Goal: Information Seeking & Learning: Learn about a topic

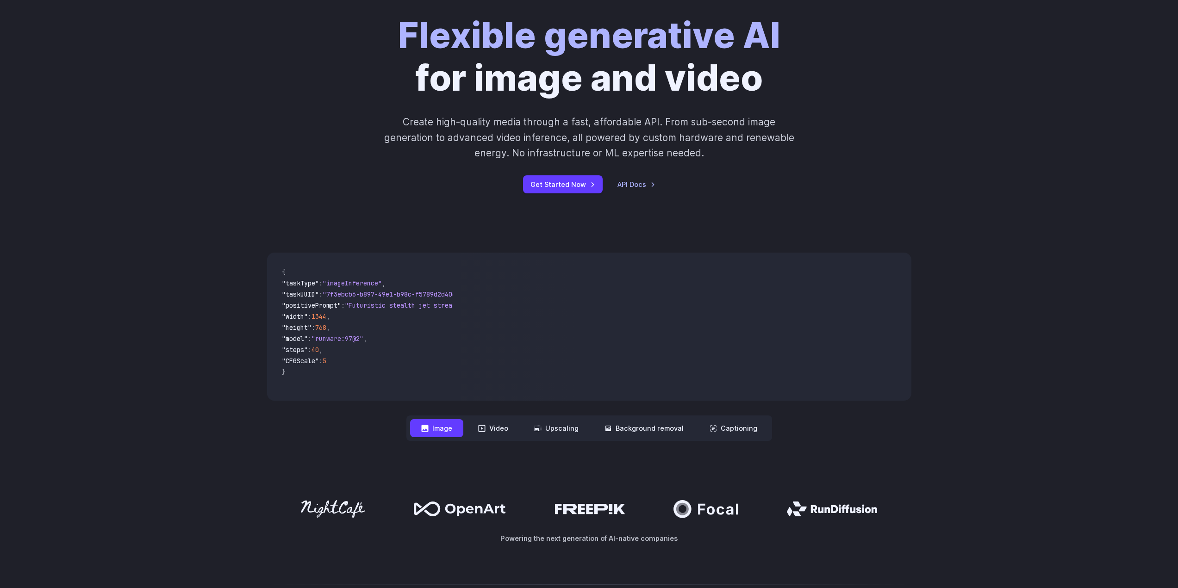
scroll to position [93, 0]
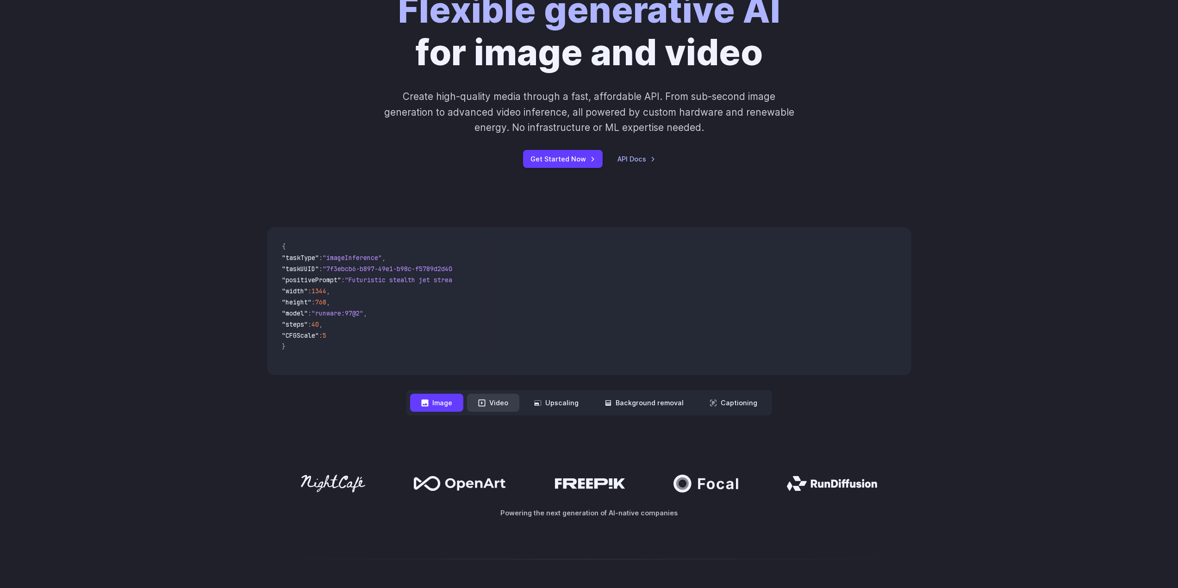
click at [495, 406] on button "Video" at bounding box center [493, 403] width 52 height 18
click at [454, 402] on button "Image" at bounding box center [436, 403] width 53 height 18
click at [495, 404] on button "Video" at bounding box center [493, 403] width 52 height 18
click at [556, 401] on button "Upscaling" at bounding box center [556, 403] width 67 height 18
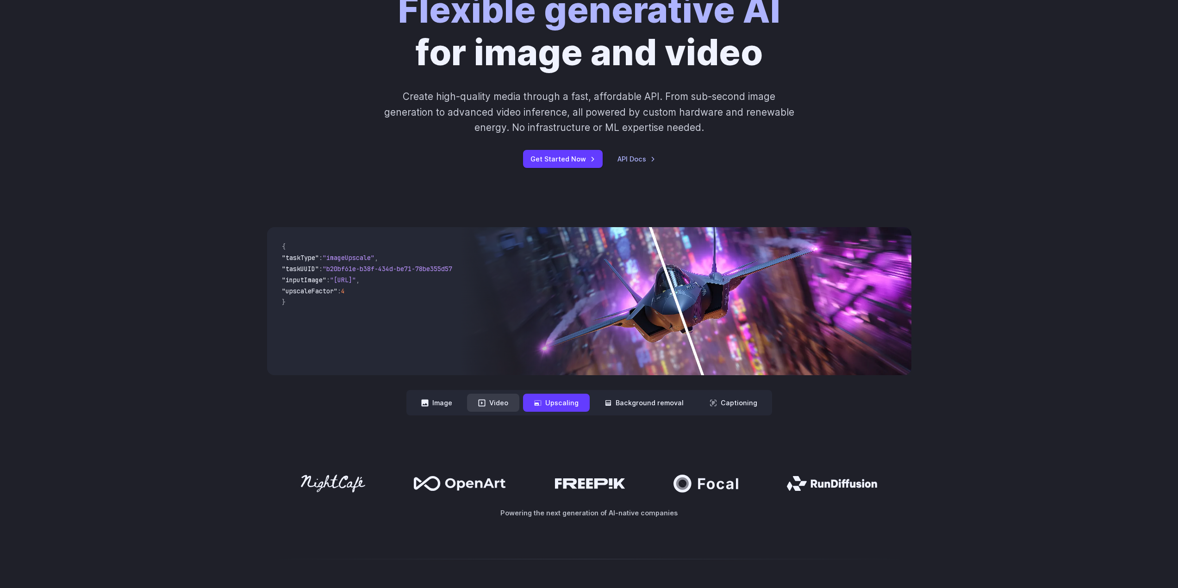
click at [488, 398] on button "Video" at bounding box center [493, 403] width 52 height 18
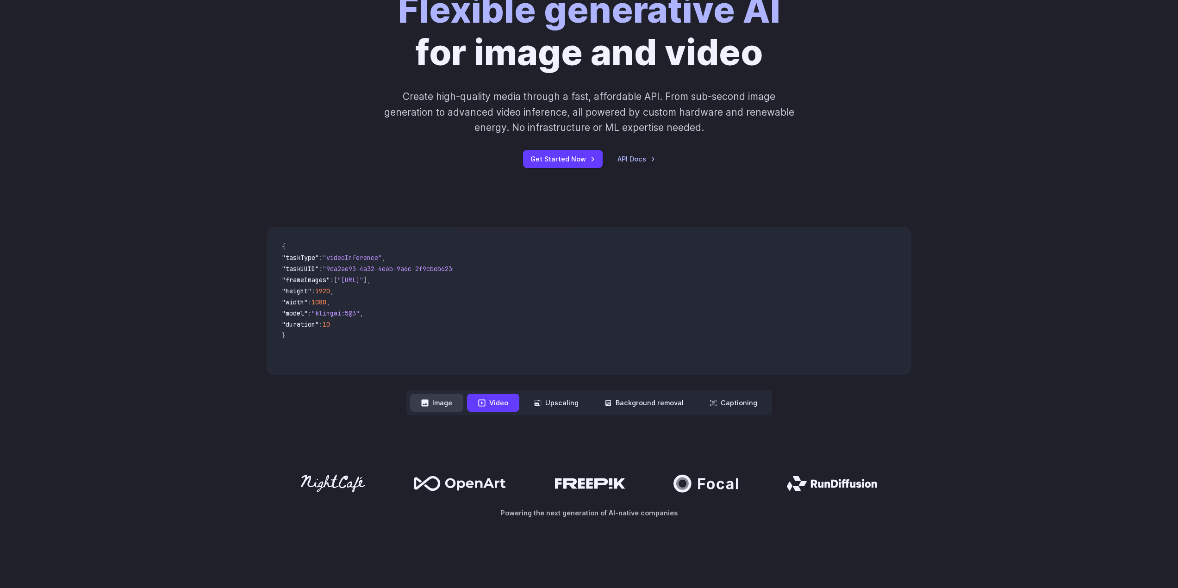
click at [445, 398] on button "Image" at bounding box center [436, 403] width 53 height 18
click at [479, 406] on button "Video" at bounding box center [493, 403] width 52 height 18
click at [538, 399] on icon at bounding box center [537, 402] width 7 height 7
click at [471, 403] on button "Video" at bounding box center [493, 403] width 52 height 18
drag, startPoint x: 446, startPoint y: 403, endPoint x: 496, endPoint y: 396, distance: 50.5
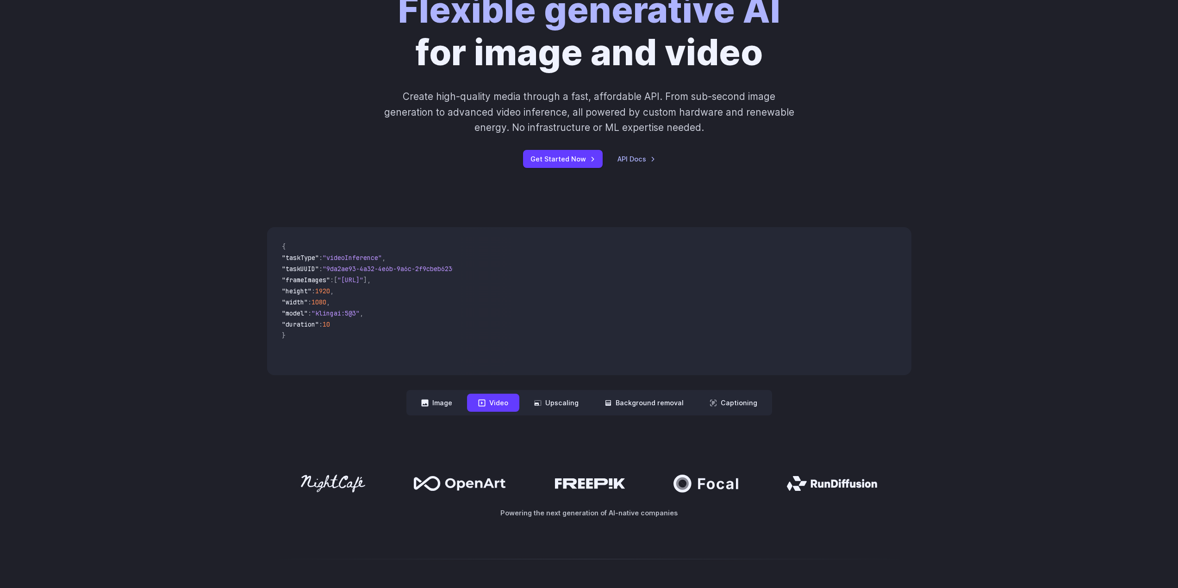
click at [448, 403] on button "Image" at bounding box center [436, 403] width 53 height 18
click at [511, 396] on button "Video" at bounding box center [493, 403] width 52 height 18
click at [560, 397] on button "Upscaling" at bounding box center [556, 403] width 67 height 18
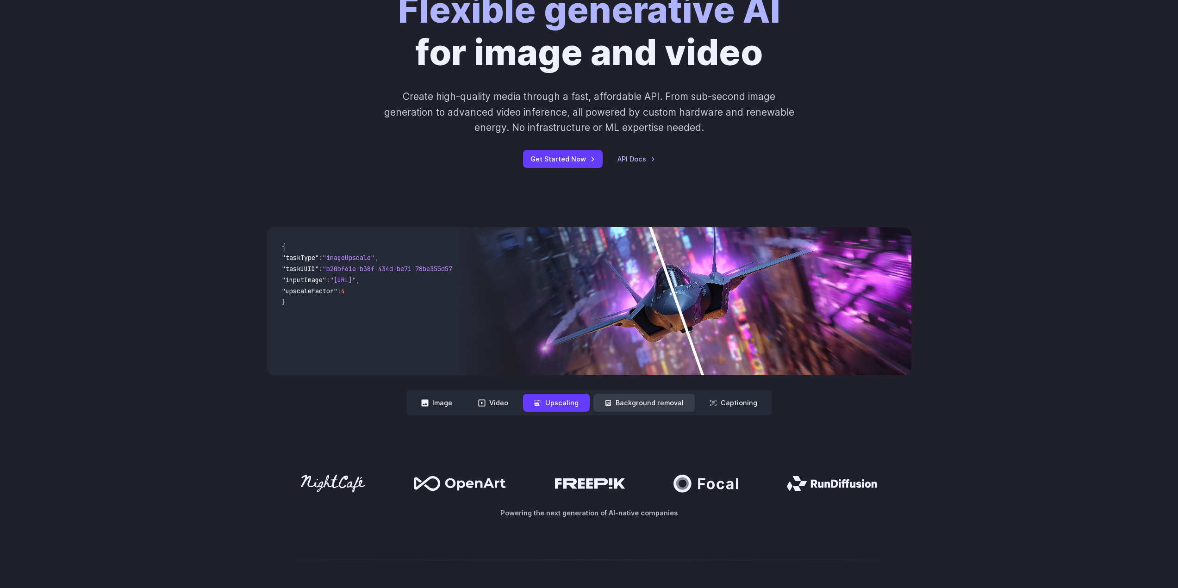
click at [631, 402] on button "Background removal" at bounding box center [643, 403] width 101 height 18
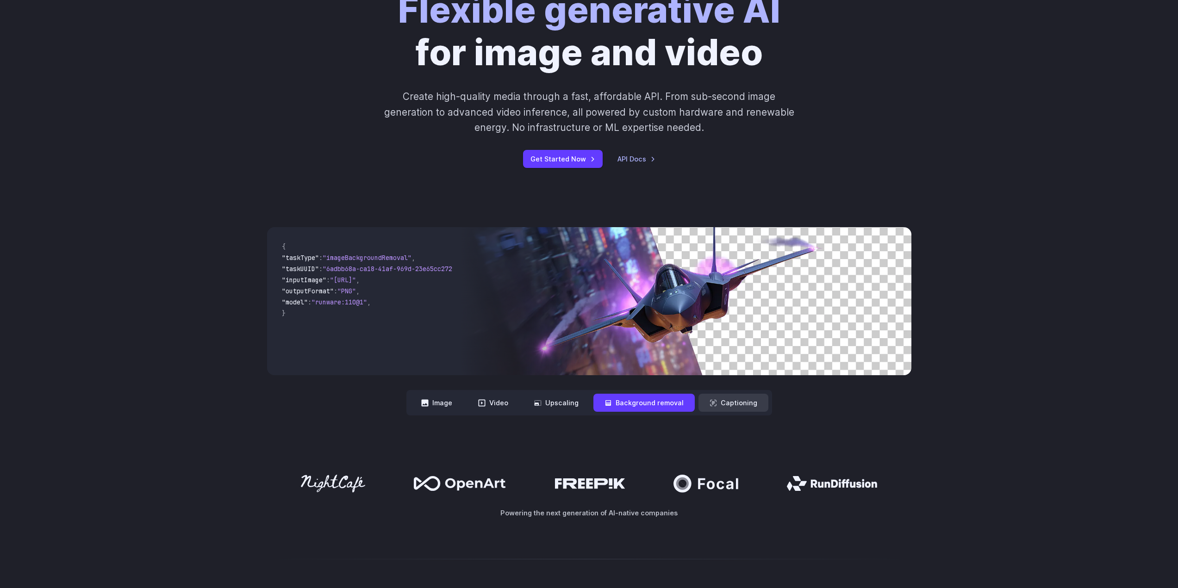
click at [724, 399] on button "Captioning" at bounding box center [733, 403] width 70 height 18
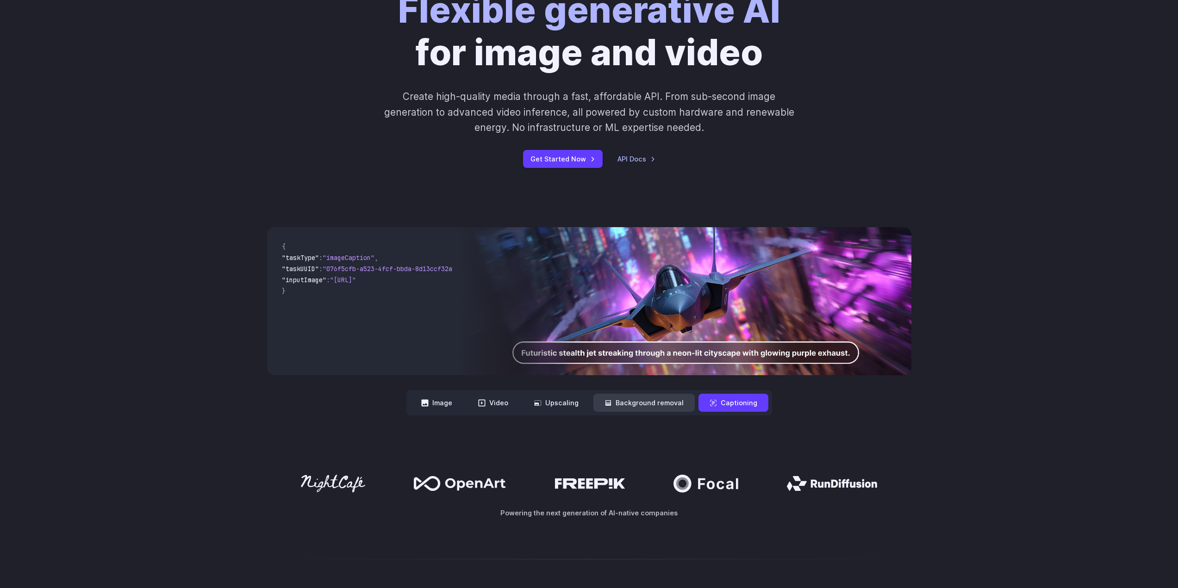
click at [666, 398] on button "Background removal" at bounding box center [643, 403] width 101 height 18
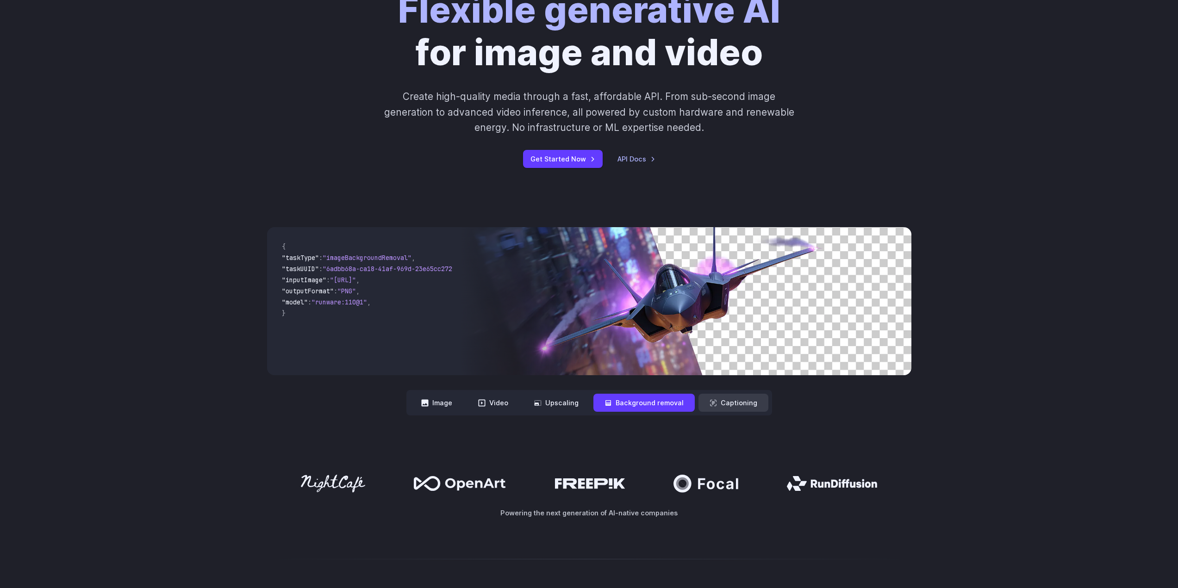
click at [721, 395] on button "Captioning" at bounding box center [733, 403] width 70 height 18
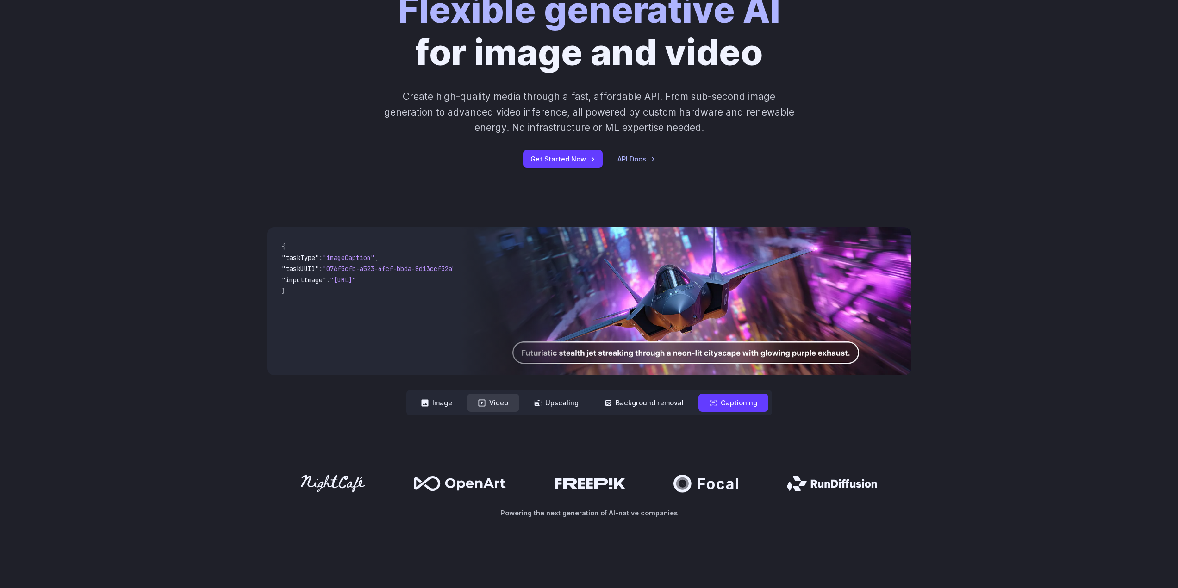
click at [471, 402] on button "Video" at bounding box center [493, 403] width 52 height 18
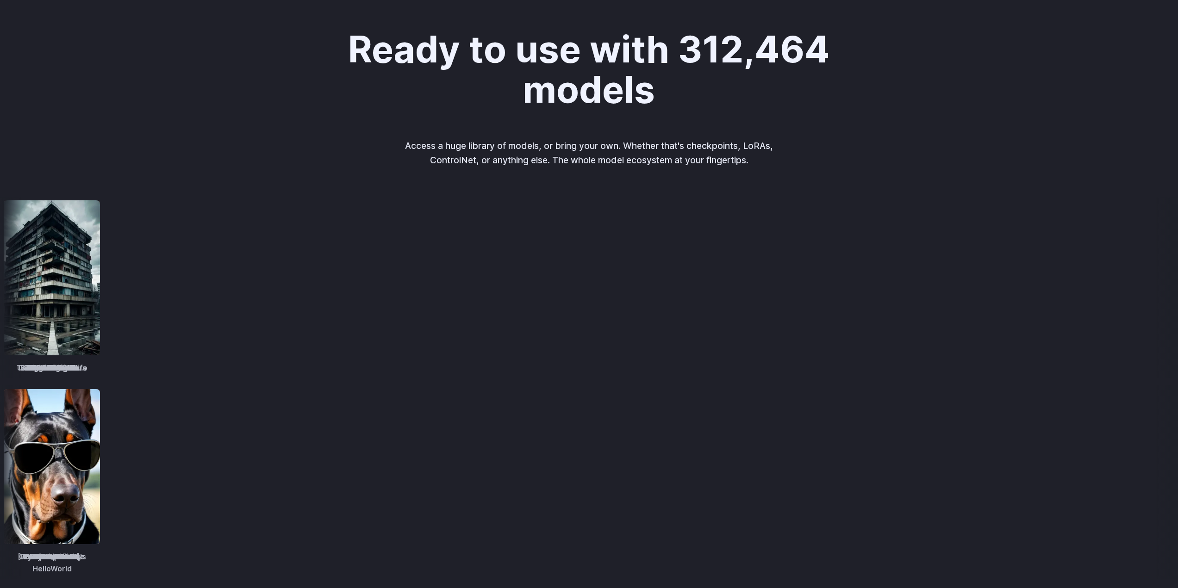
scroll to position [0, 0]
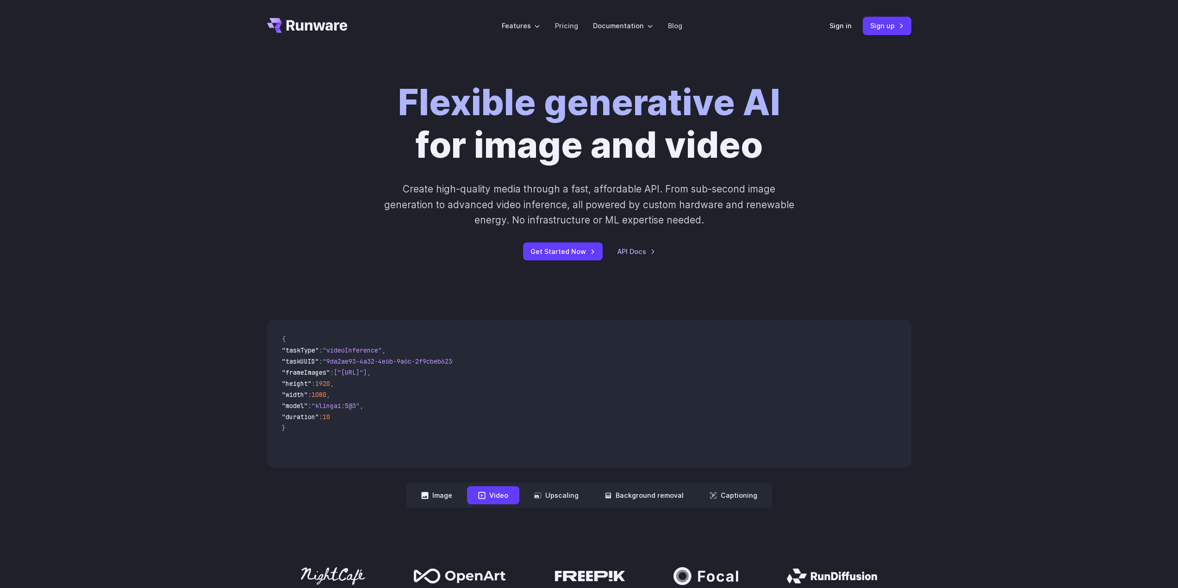
drag, startPoint x: 601, startPoint y: 336, endPoint x: 573, endPoint y: 119, distance: 218.4
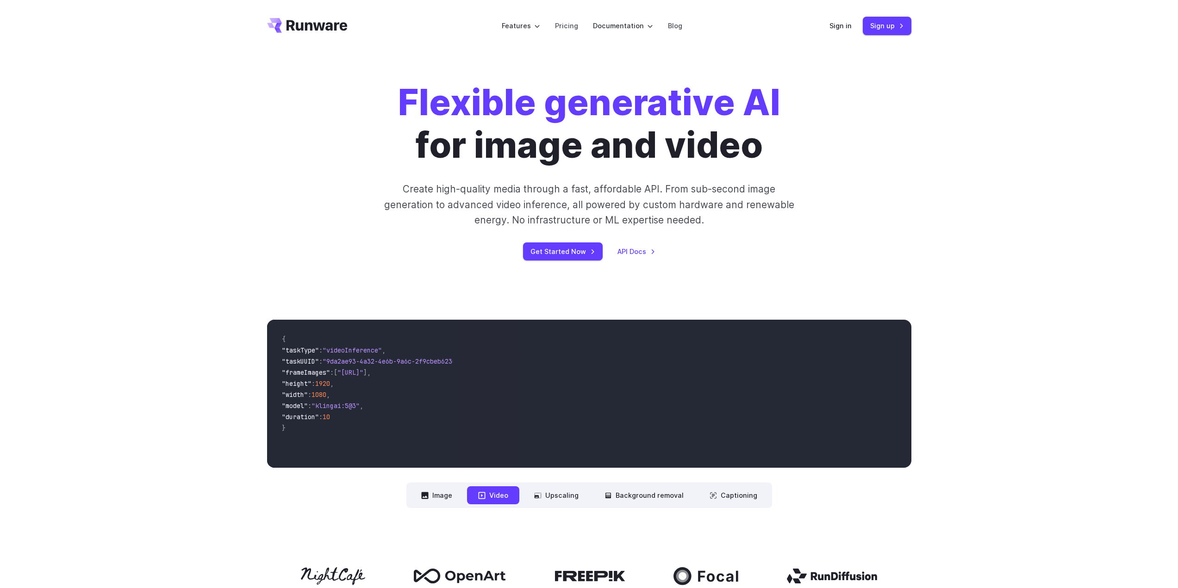
drag, startPoint x: 932, startPoint y: 263, endPoint x: 910, endPoint y: 248, distance: 26.6
click at [932, 263] on div "Flexible generative AI for image and video Create high-quality media through a …" at bounding box center [589, 171] width 1178 height 238
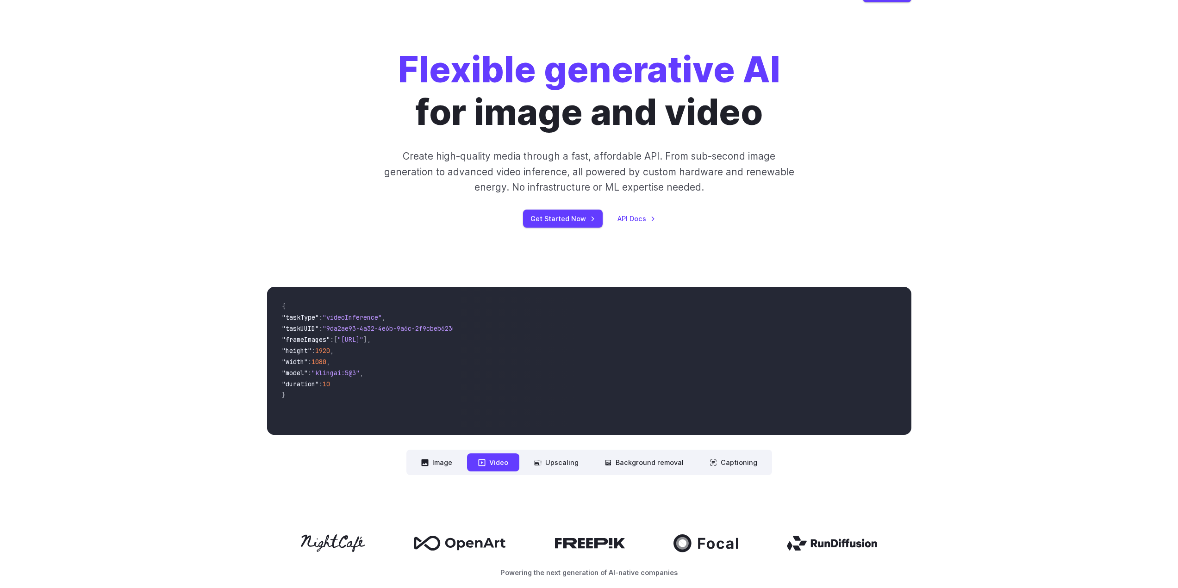
scroll to position [139, 0]
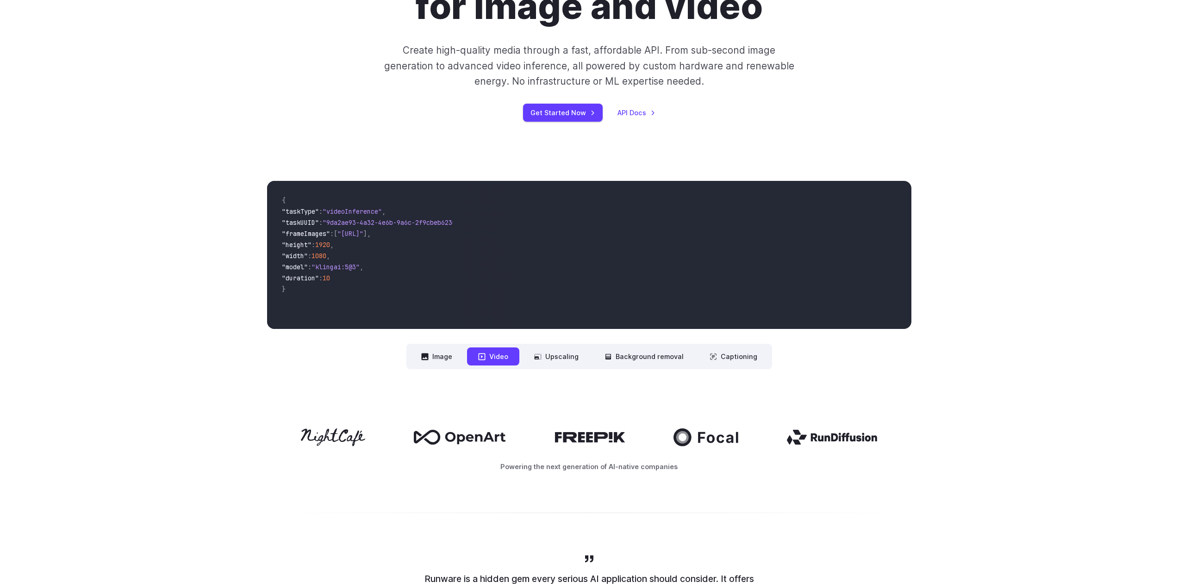
click at [456, 373] on div "**********" at bounding box center [589, 275] width 1178 height 248
click at [448, 352] on button "Image" at bounding box center [436, 357] width 53 height 18
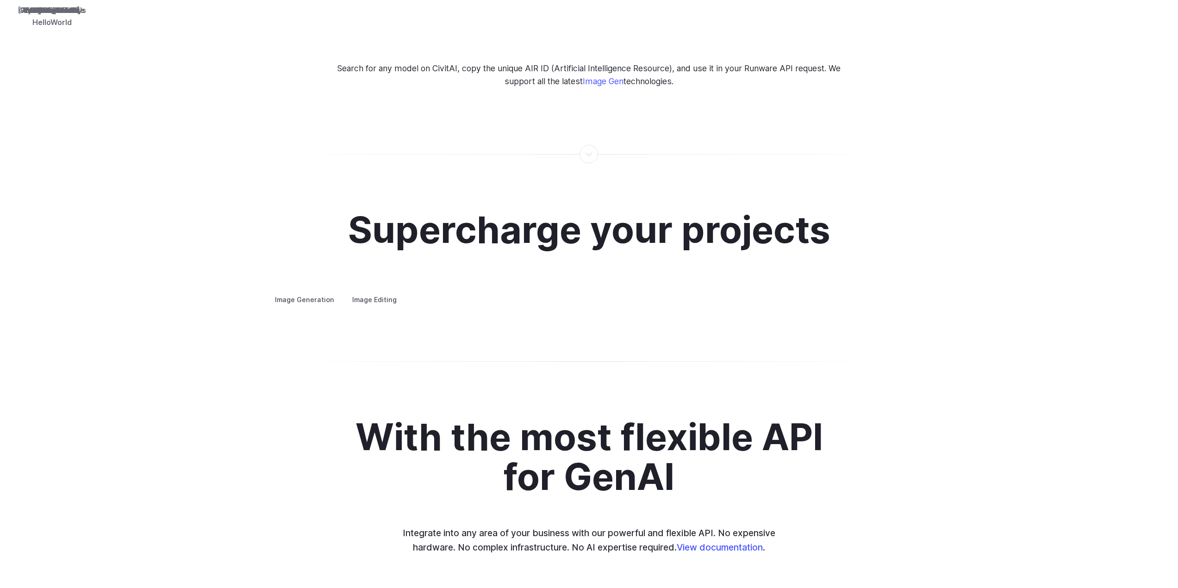
scroll to position [1574, 0]
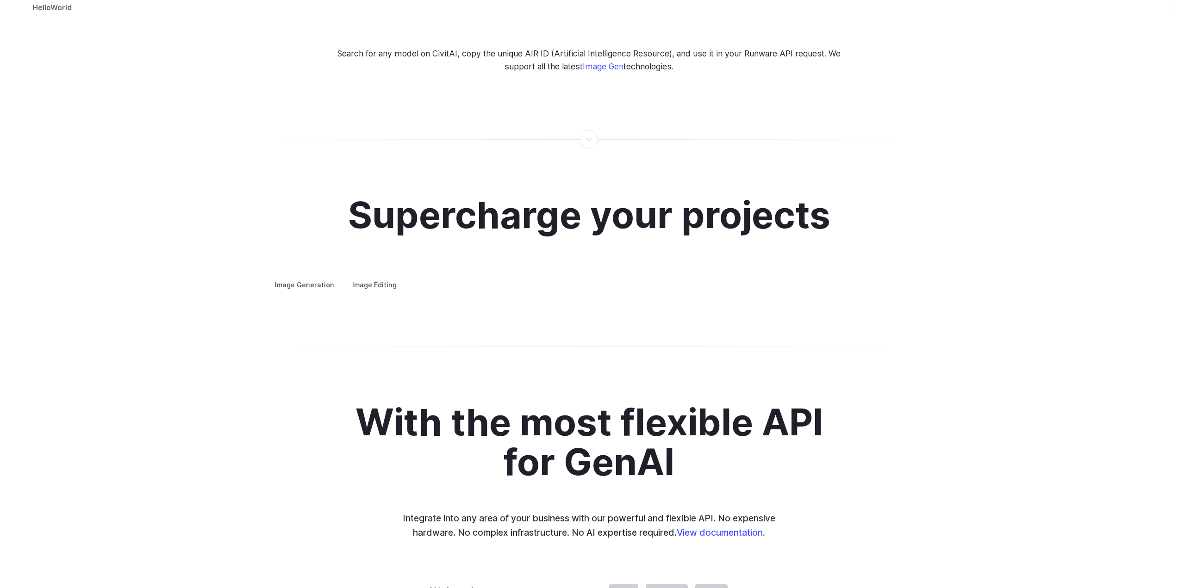
click at [0, 0] on button "Go to 2 of 4" at bounding box center [0, 0] width 0 height 0
click at [0, 0] on button "Go to 3 of 4" at bounding box center [0, 0] width 0 height 0
click at [0, 0] on div at bounding box center [0, 0] width 0 height 0
click at [0, 0] on button "Go to 4 of 4" at bounding box center [0, 0] width 0 height 0
click at [0, 0] on button "Go to 1 of 4" at bounding box center [0, 0] width 0 height 0
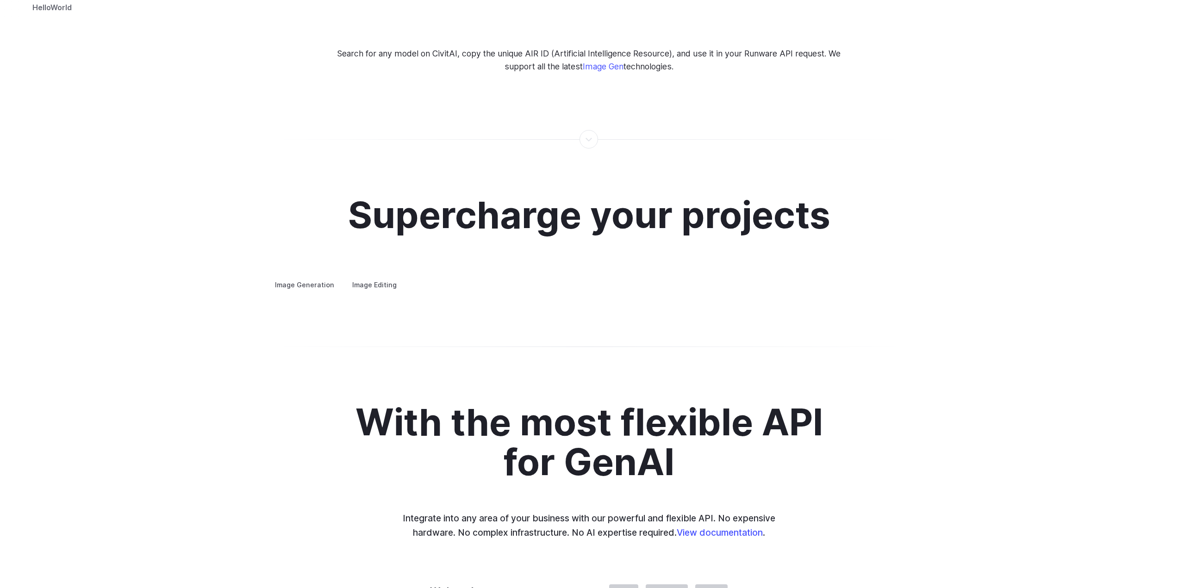
click at [0, 0] on button "Go to 2 of 4" at bounding box center [0, 0] width 0 height 0
click at [0, 0] on button "Go to 1 of 4" at bounding box center [0, 0] width 0 height 0
click at [0, 0] on button "Go to 2 of 4" at bounding box center [0, 0] width 0 height 0
click at [0, 0] on button "Go to 3 of 4" at bounding box center [0, 0] width 0 height 0
click at [0, 0] on button "Go to 4 of 4" at bounding box center [0, 0] width 0 height 0
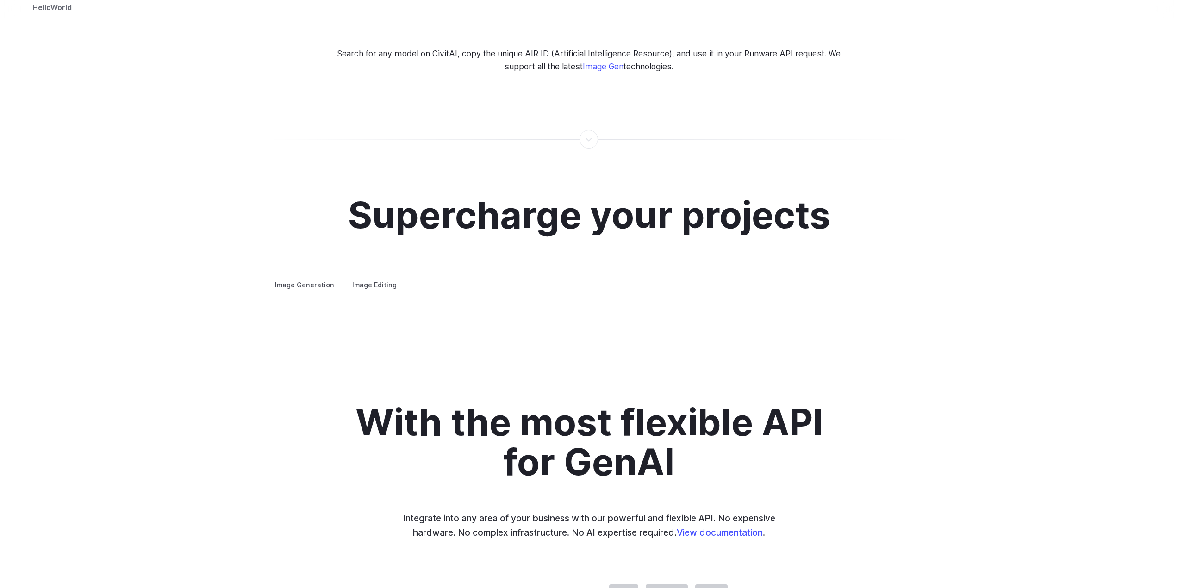
click at [0, 0] on button "Go to 3 of 4" at bounding box center [0, 0] width 0 height 0
click at [0, 0] on div at bounding box center [0, 0] width 0 height 0
click at [0, 0] on button "Go to 4 of 4" at bounding box center [0, 0] width 0 height 0
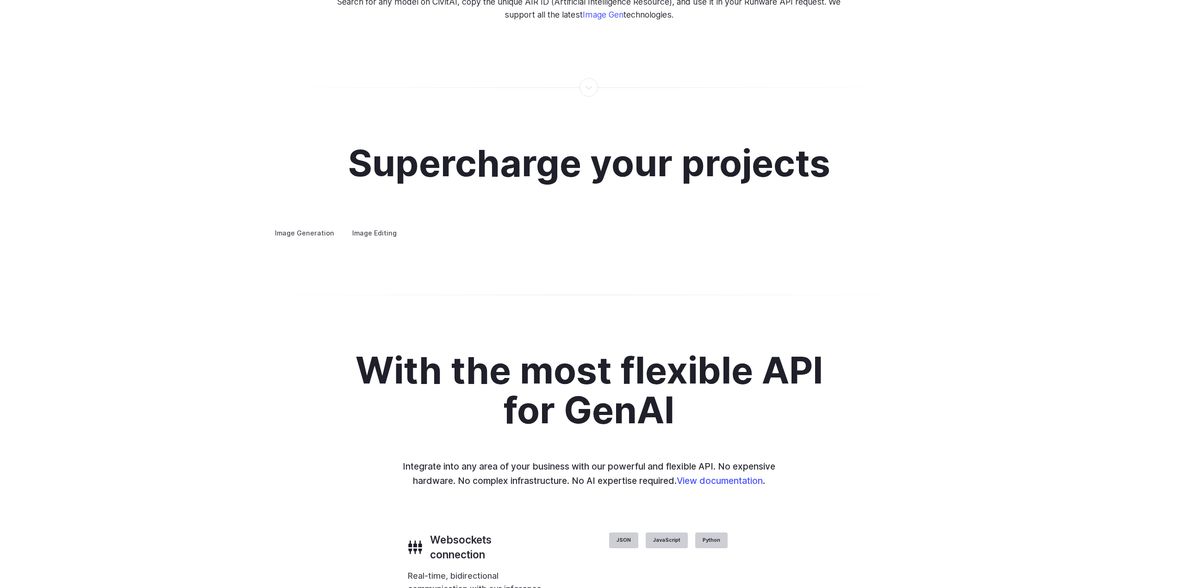
scroll to position [1712, 0]
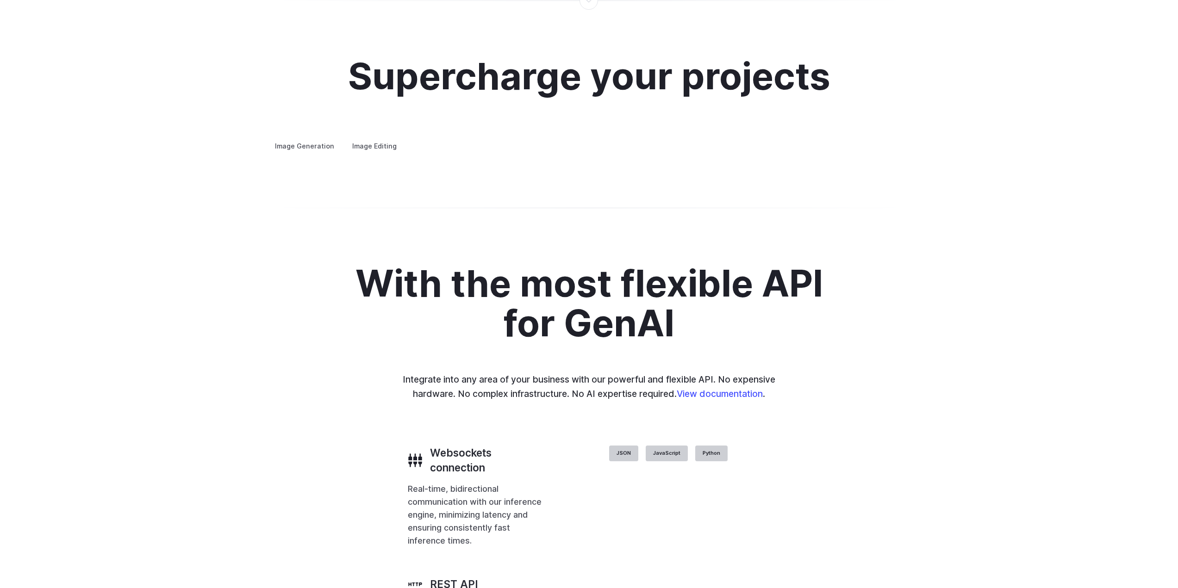
click at [0, 0] on summary "Concept design" at bounding box center [0, 0] width 0 height 0
click at [0, 0] on div at bounding box center [0, 0] width 0 height 0
click at [797, 197] on div "Supercharge your projects Image Generation Image Editing Custom avatars Create …" at bounding box center [589, 104] width 1178 height 185
click at [795, 197] on div "Supercharge your projects Image Generation Image Editing Custom avatars Create …" at bounding box center [589, 104] width 1178 height 185
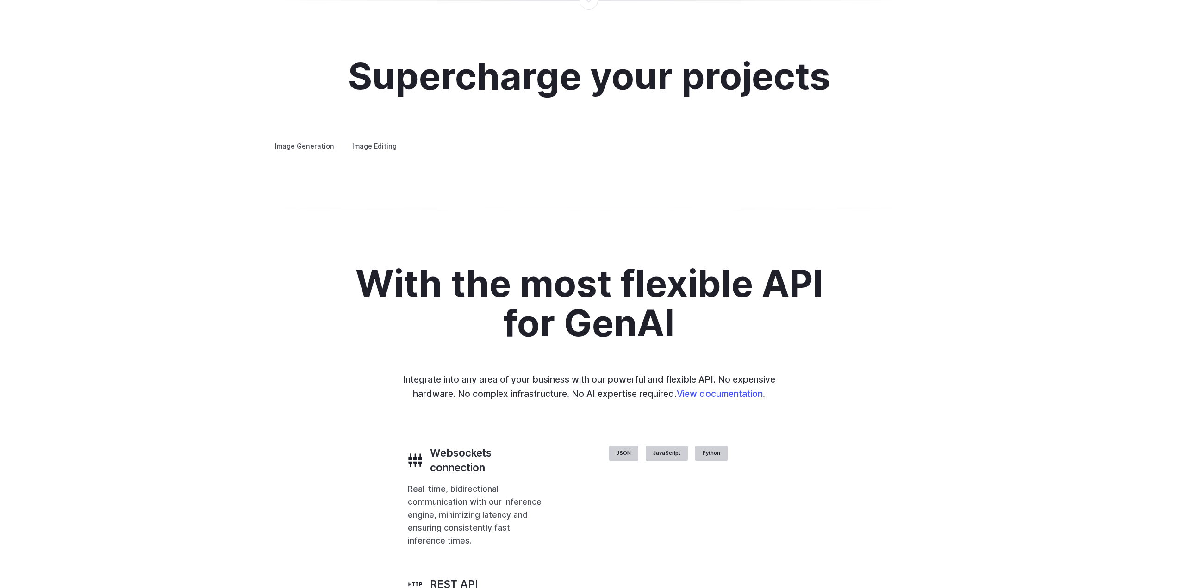
click at [0, 0] on button "Go to 2 of 4" at bounding box center [0, 0] width 0 height 0
click at [0, 0] on img at bounding box center [0, 0] width 0 height 0
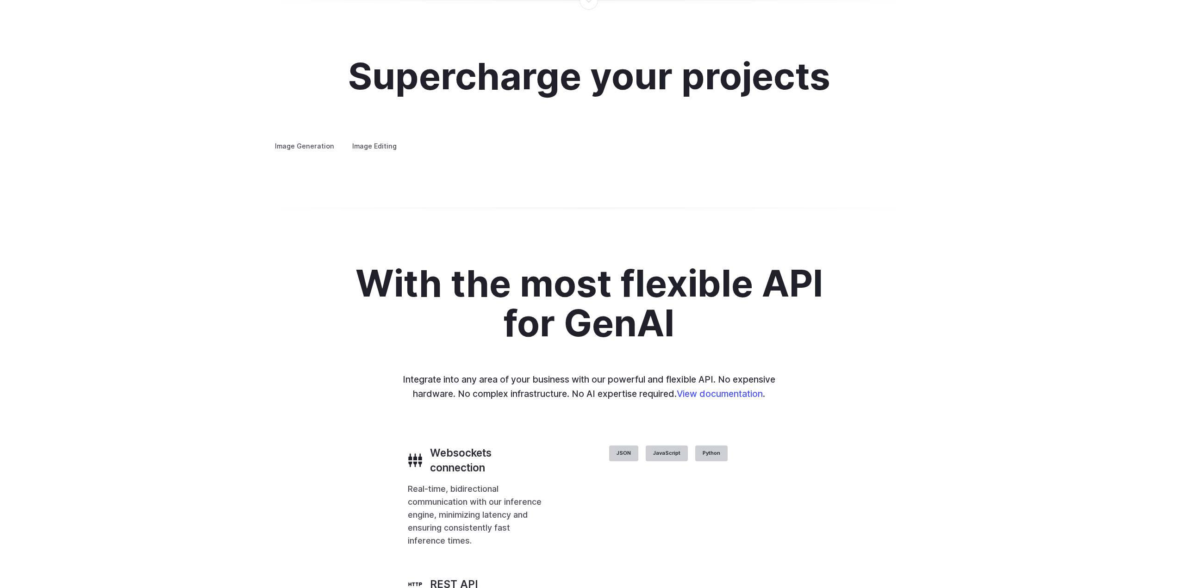
drag, startPoint x: 853, startPoint y: 297, endPoint x: 817, endPoint y: 299, distance: 35.3
click at [0, 0] on img at bounding box center [0, 0] width 0 height 0
click at [0, 0] on summary "Custom avatars" at bounding box center [0, 0] width 0 height 0
click at [0, 0] on summary "Concept design" at bounding box center [0, 0] width 0 height 0
click at [0, 0] on summary "Creative styling" at bounding box center [0, 0] width 0 height 0
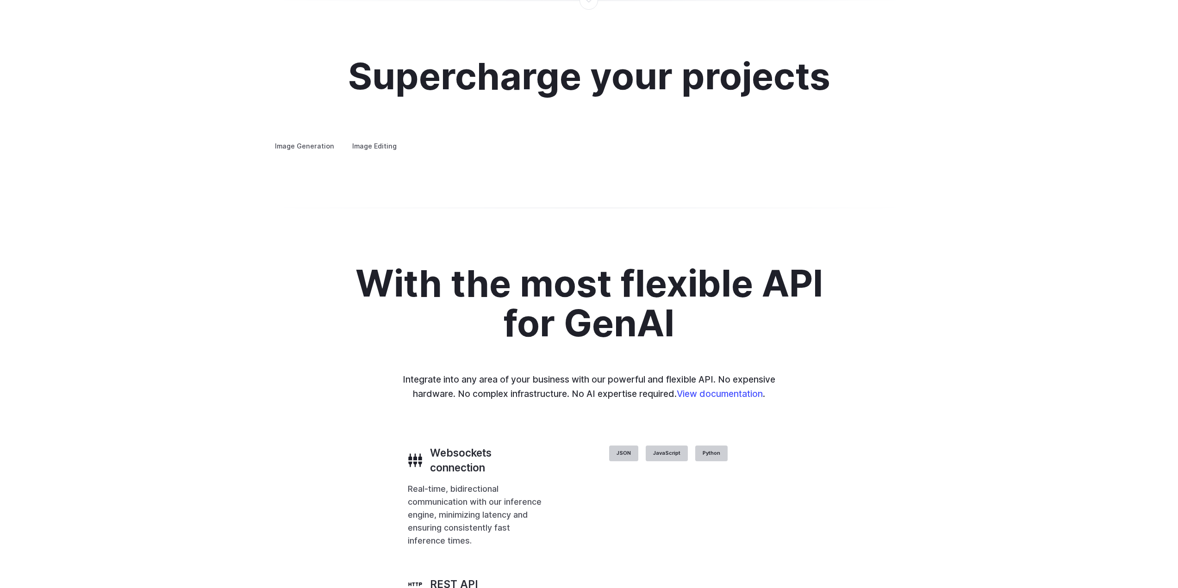
click at [0, 0] on img at bounding box center [0, 0] width 0 height 0
drag, startPoint x: 751, startPoint y: 323, endPoint x: 738, endPoint y: 320, distance: 12.8
click at [0, 0] on img at bounding box center [0, 0] width 0 height 0
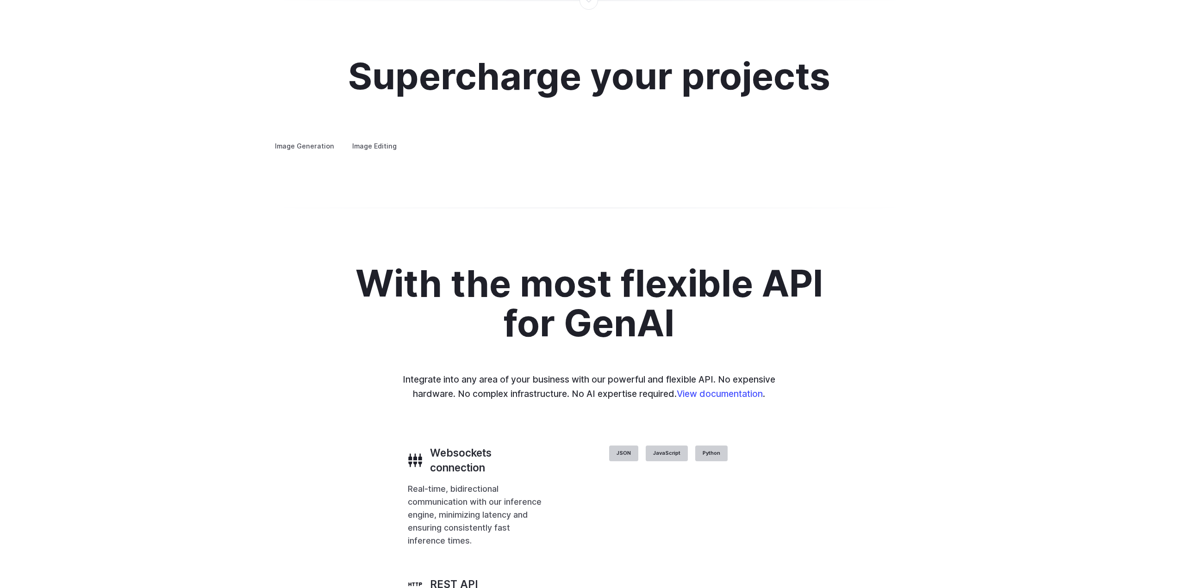
click at [0, 0] on img at bounding box center [0, 0] width 0 height 0
click at [796, 197] on div "Supercharge your projects Image Generation Image Editing Custom avatars Create …" at bounding box center [589, 104] width 1178 height 185
click at [0, 0] on button "Go to 2 of 4" at bounding box center [0, 0] width 0 height 0
click at [0, 0] on button "Go to 3 of 4" at bounding box center [0, 0] width 0 height 0
click at [0, 0] on button "Go to 4 of 4" at bounding box center [0, 0] width 0 height 0
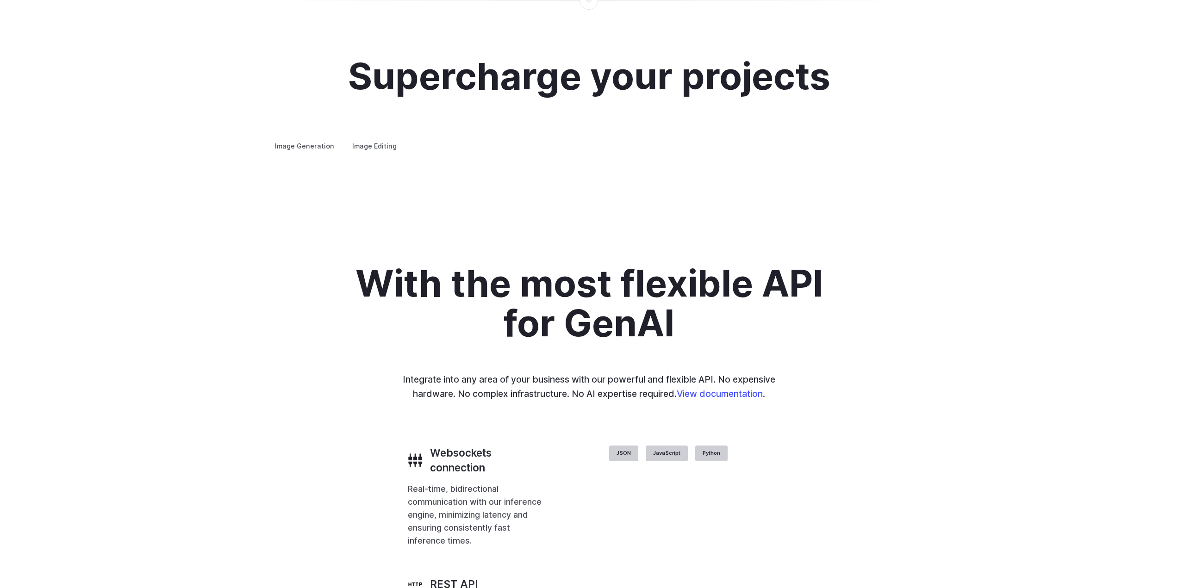
click at [0, 0] on summary "Architecture" at bounding box center [0, 0] width 0 height 0
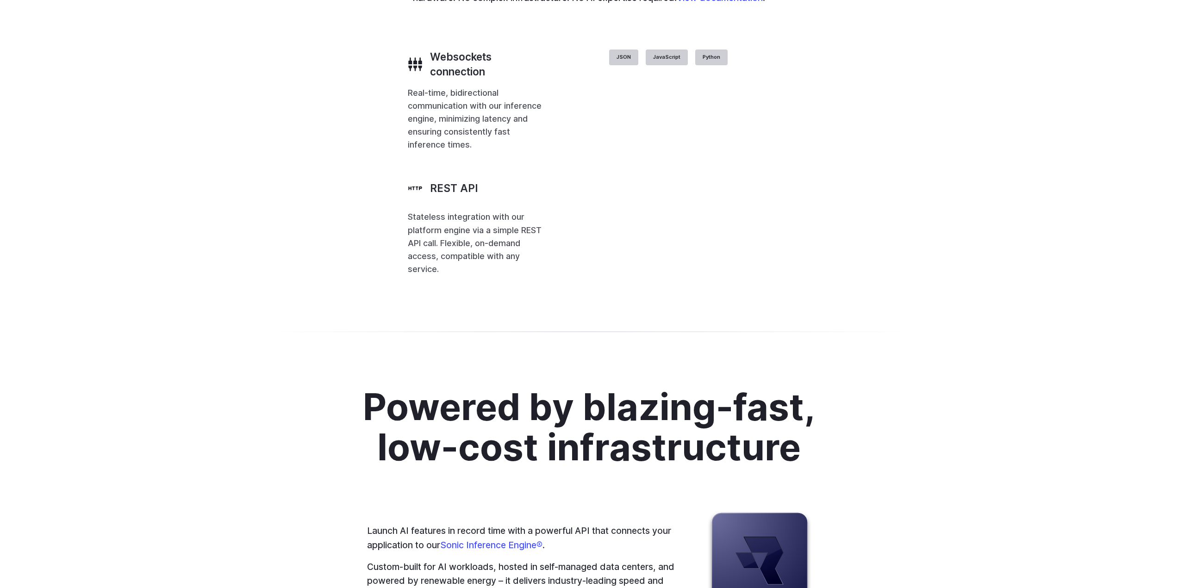
scroll to position [2129, 0]
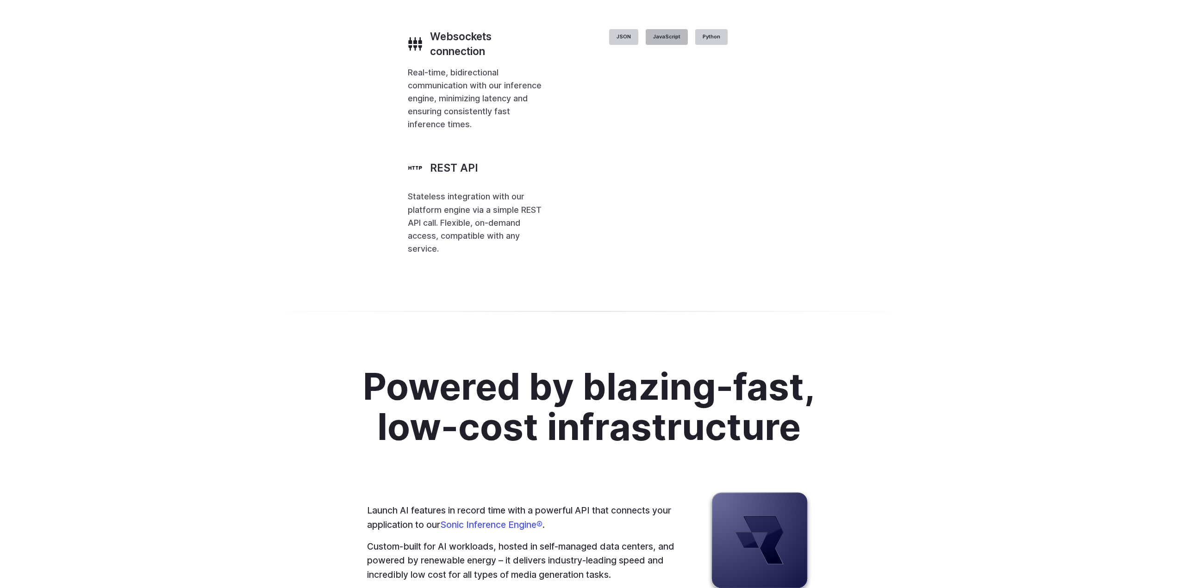
click at [688, 45] on label "JavaScript" at bounding box center [667, 37] width 42 height 16
click at [728, 45] on label "Python" at bounding box center [711, 37] width 32 height 16
click at [638, 45] on label "JSON" at bounding box center [623, 37] width 29 height 16
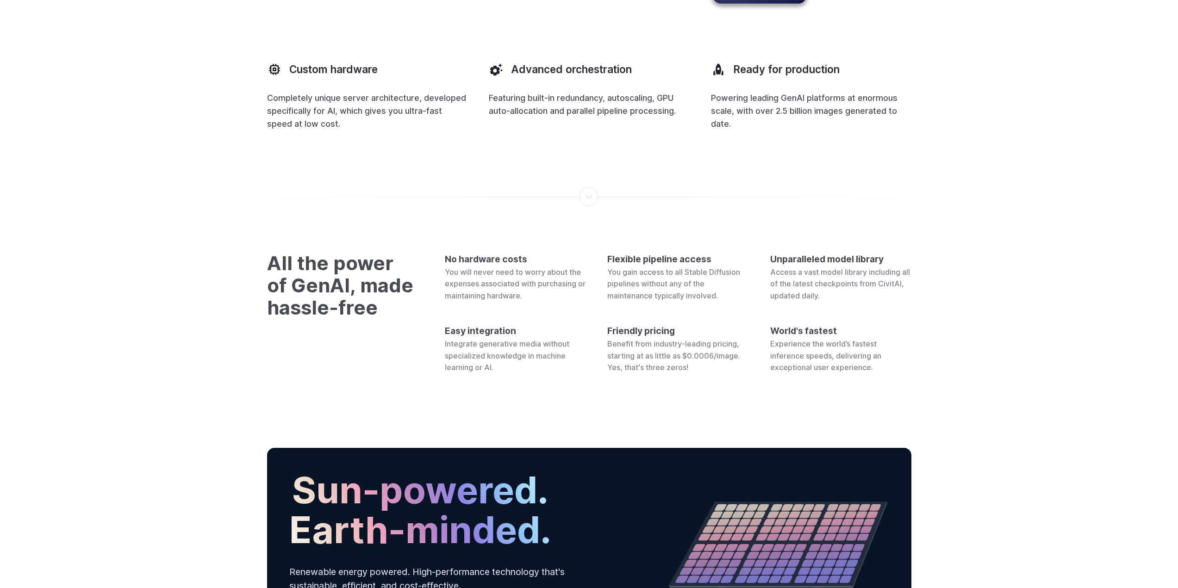
scroll to position [2712, 0]
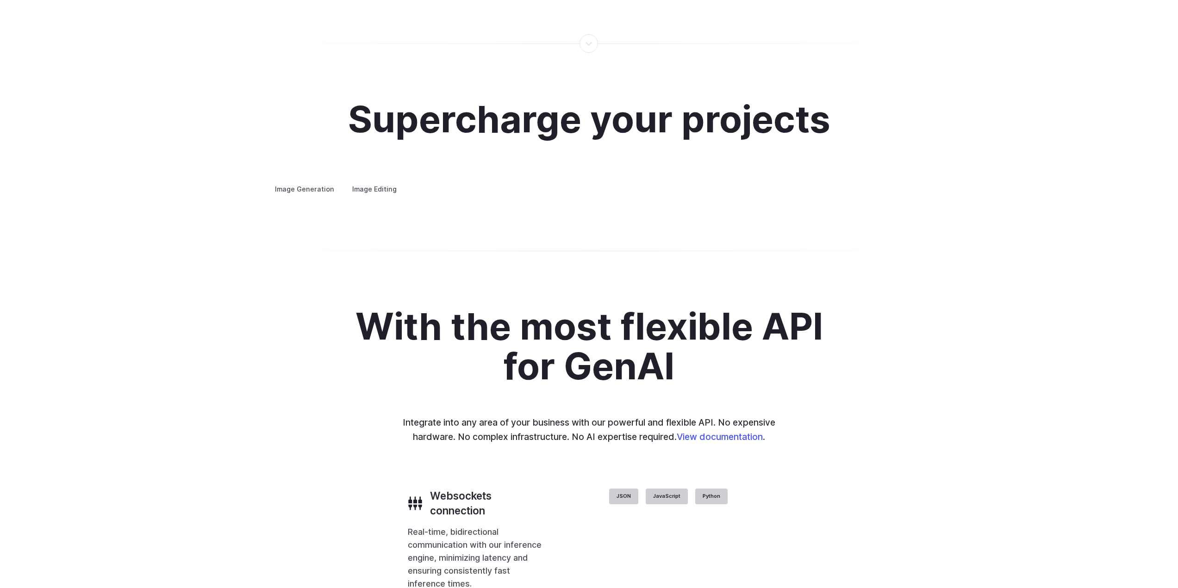
drag, startPoint x: 1020, startPoint y: 301, endPoint x: 987, endPoint y: 128, distance: 176.3
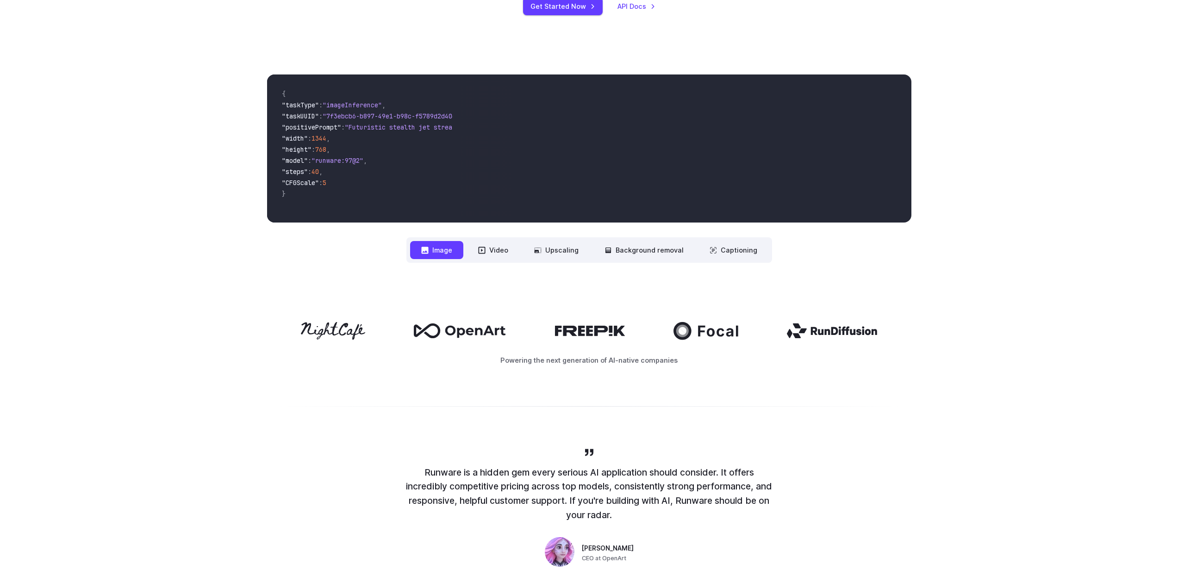
scroll to position [0, 0]
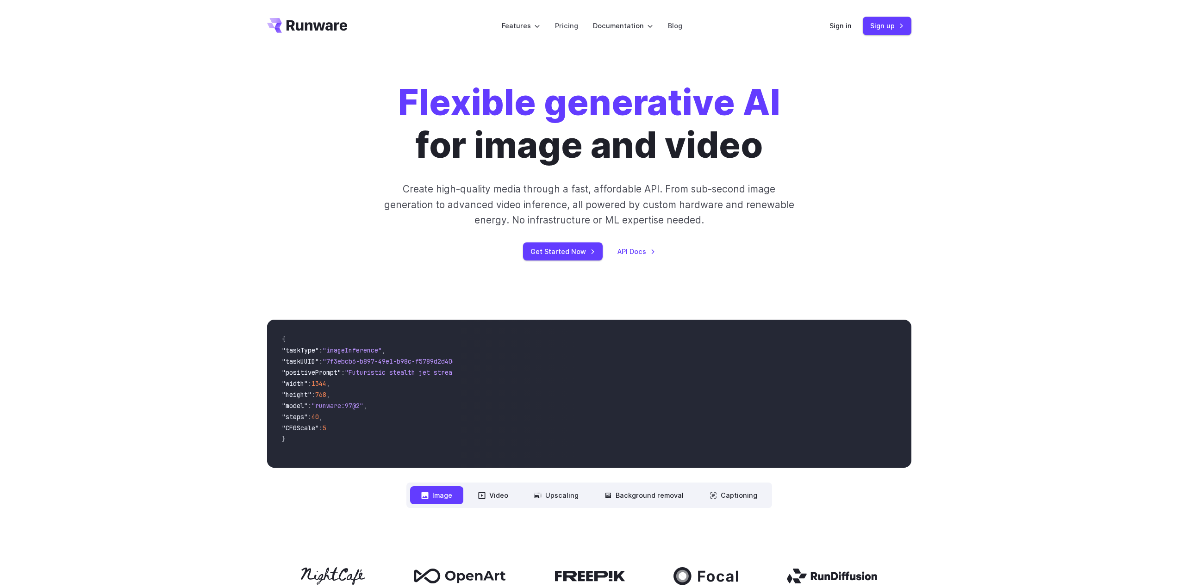
drag, startPoint x: 709, startPoint y: 299, endPoint x: 697, endPoint y: 44, distance: 256.3
